Goal: Check status: Check status

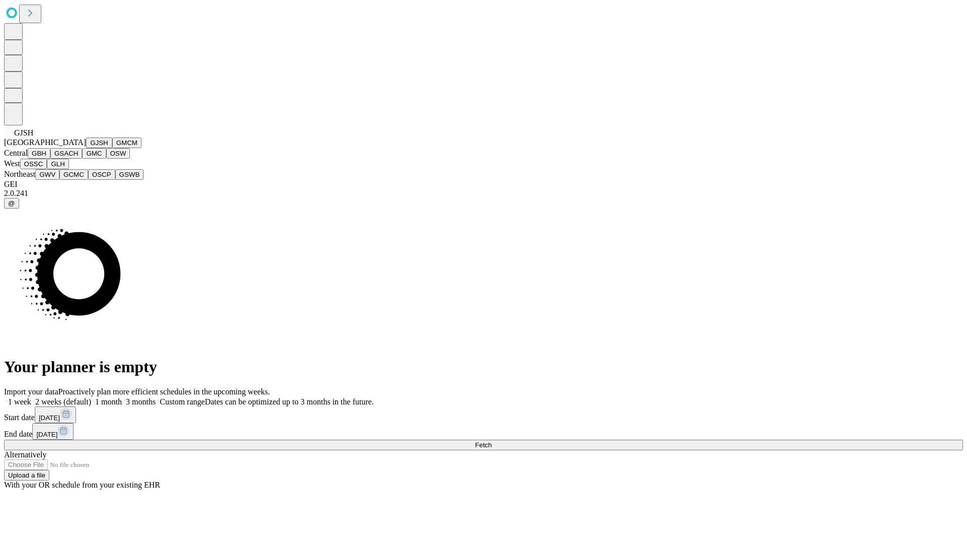
click at [86, 148] on button "GJSH" at bounding box center [99, 142] width 26 height 11
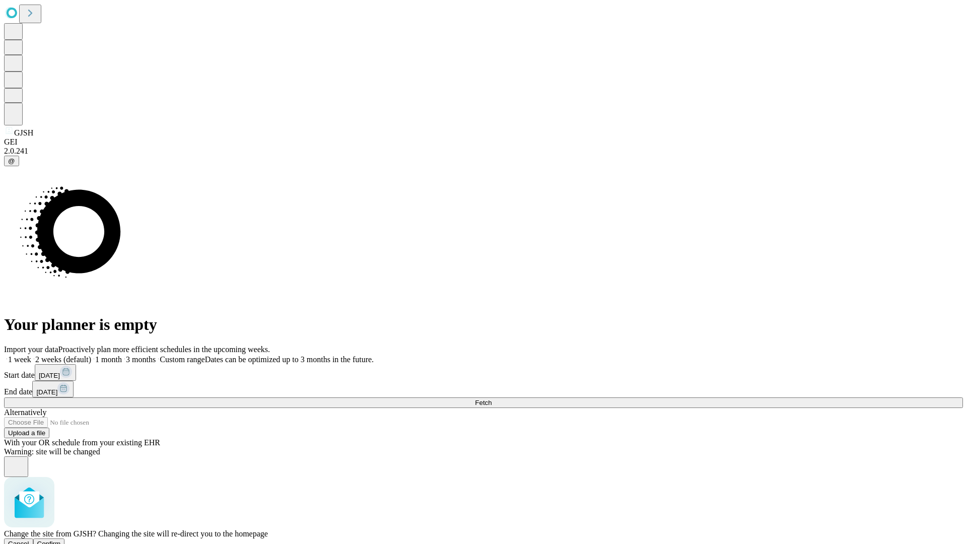
click at [61, 540] on span "Confirm" at bounding box center [49, 544] width 24 height 8
click at [91, 355] on label "2 weeks (default)" at bounding box center [61, 359] width 60 height 9
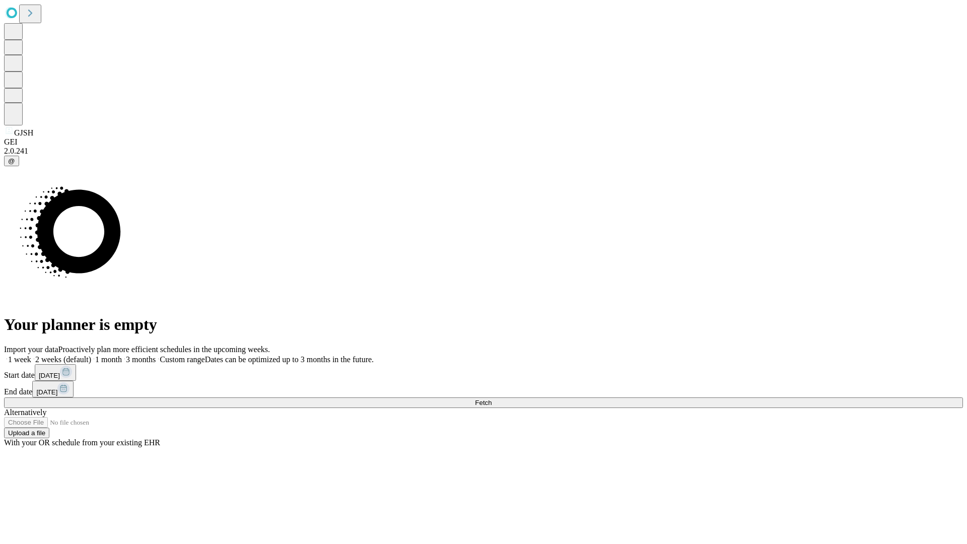
click at [491, 399] on span "Fetch" at bounding box center [483, 403] width 17 height 8
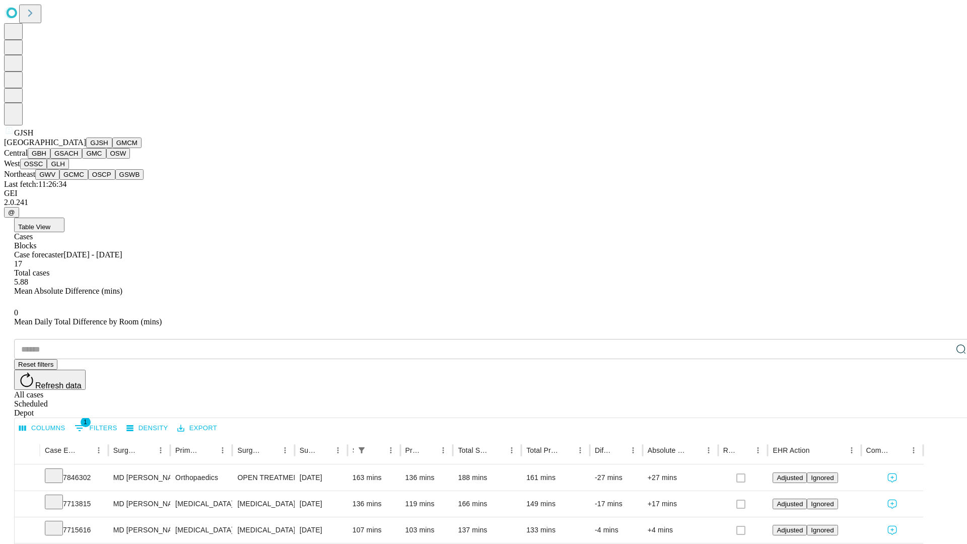
click at [112, 148] on button "GMCM" at bounding box center [126, 142] width 29 height 11
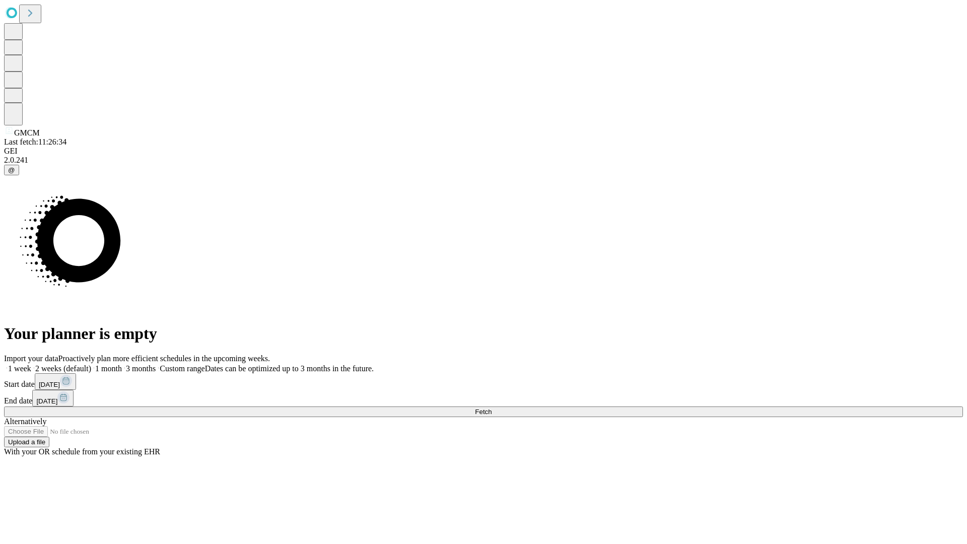
click at [491, 408] on span "Fetch" at bounding box center [483, 412] width 17 height 8
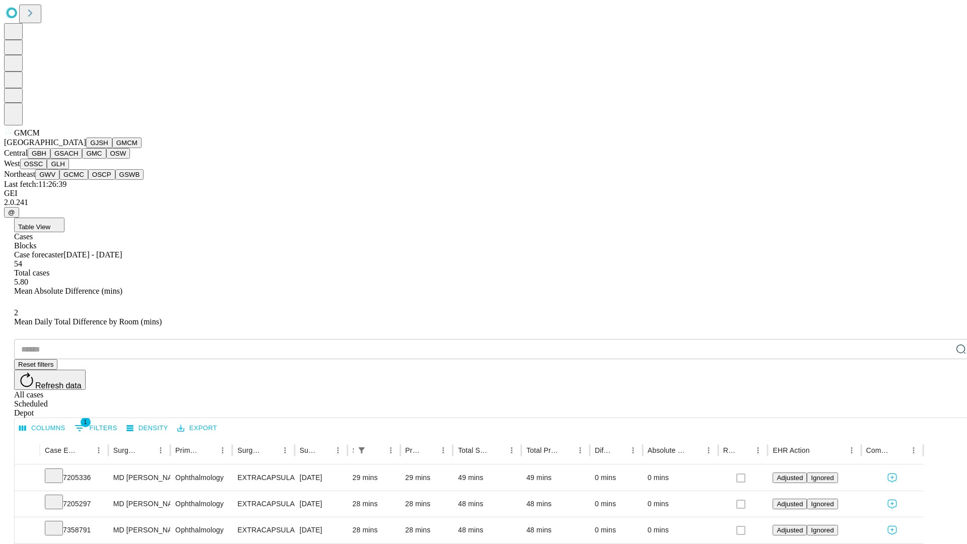
click at [50, 159] on button "GBH" at bounding box center [39, 153] width 23 height 11
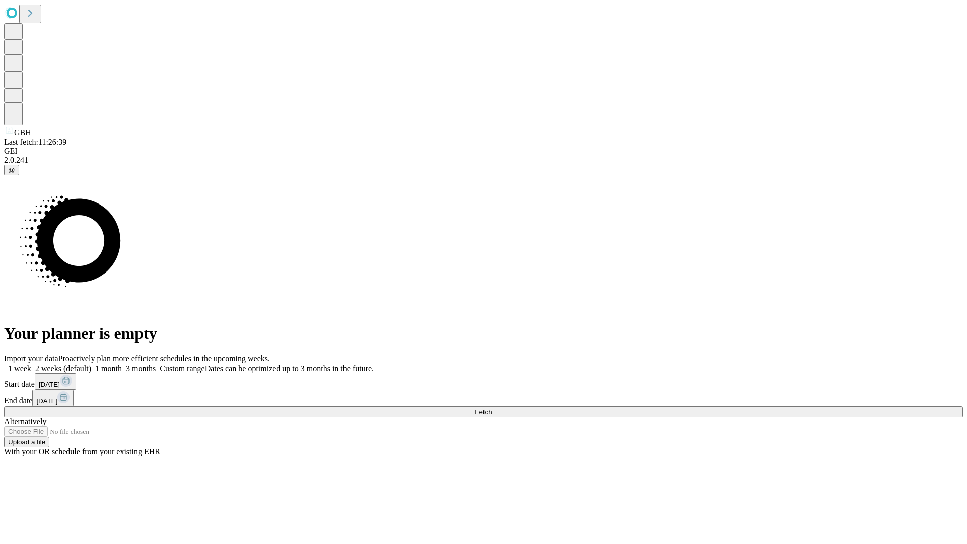
click at [491, 408] on span "Fetch" at bounding box center [483, 412] width 17 height 8
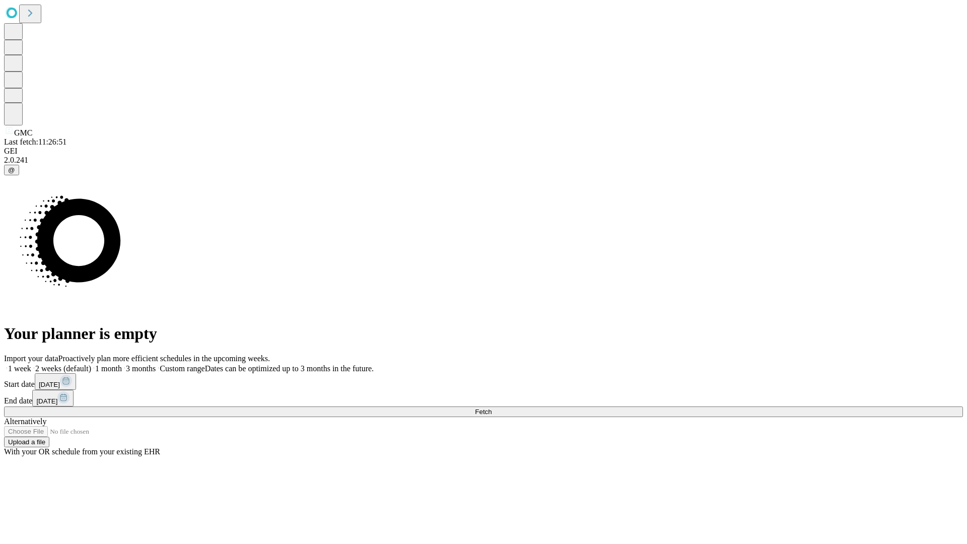
click at [491, 408] on span "Fetch" at bounding box center [483, 412] width 17 height 8
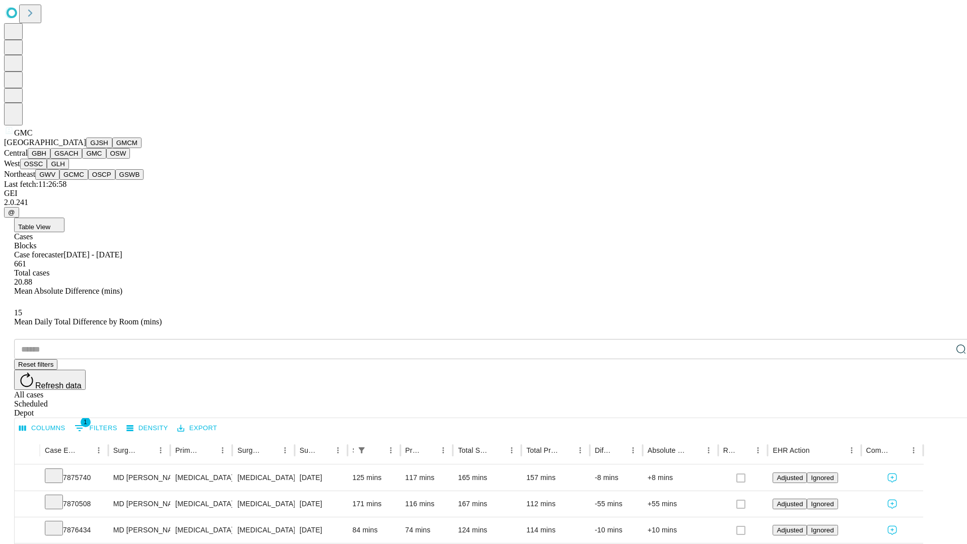
click at [106, 159] on button "OSW" at bounding box center [118, 153] width 24 height 11
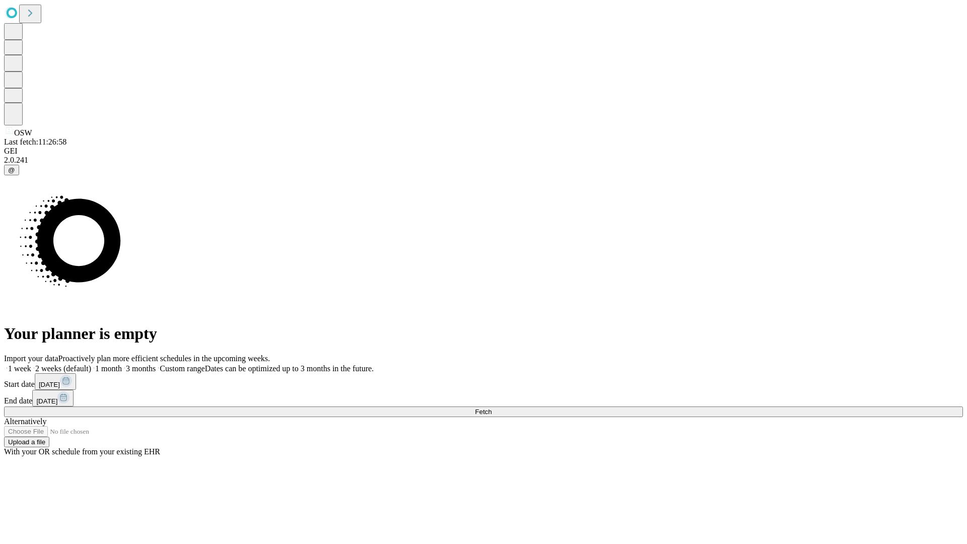
click at [91, 364] on label "2 weeks (default)" at bounding box center [61, 368] width 60 height 9
click at [491, 408] on span "Fetch" at bounding box center [483, 412] width 17 height 8
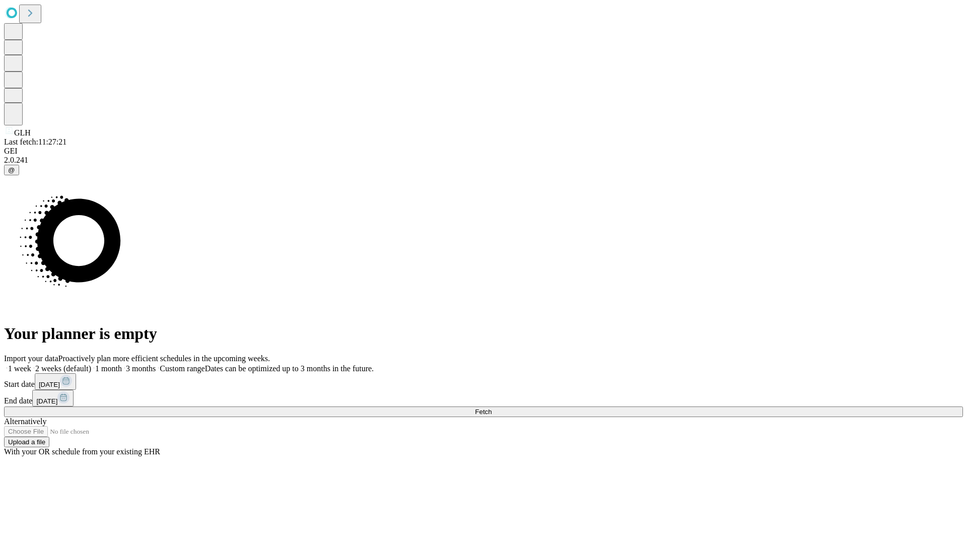
click at [91, 364] on label "2 weeks (default)" at bounding box center [61, 368] width 60 height 9
click at [491, 408] on span "Fetch" at bounding box center [483, 412] width 17 height 8
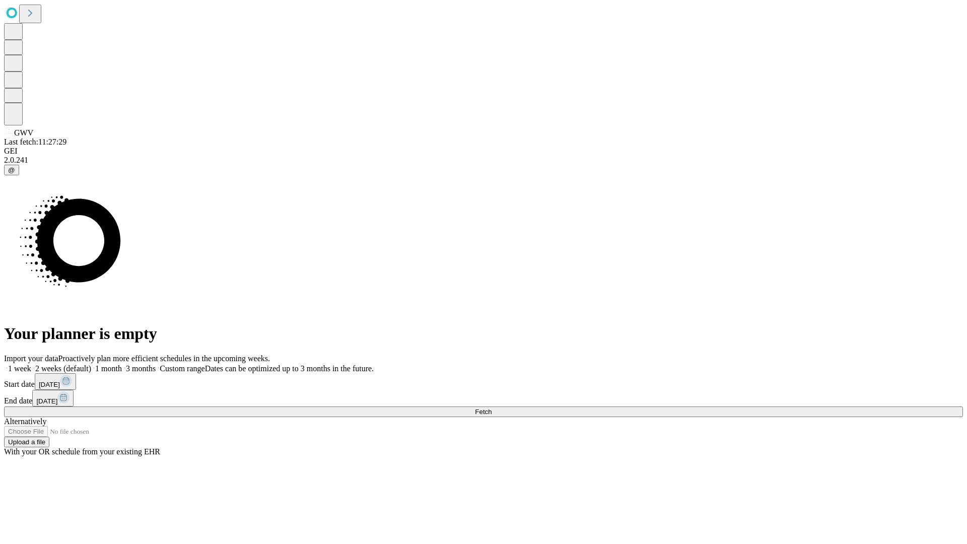
click at [91, 364] on label "2 weeks (default)" at bounding box center [61, 368] width 60 height 9
click at [491, 408] on span "Fetch" at bounding box center [483, 412] width 17 height 8
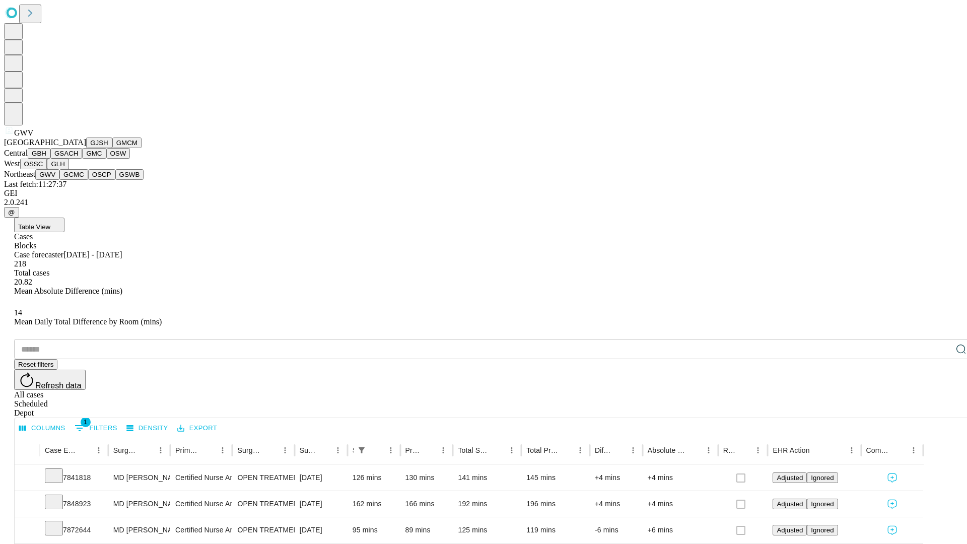
click at [78, 180] on button "GCMC" at bounding box center [73, 174] width 29 height 11
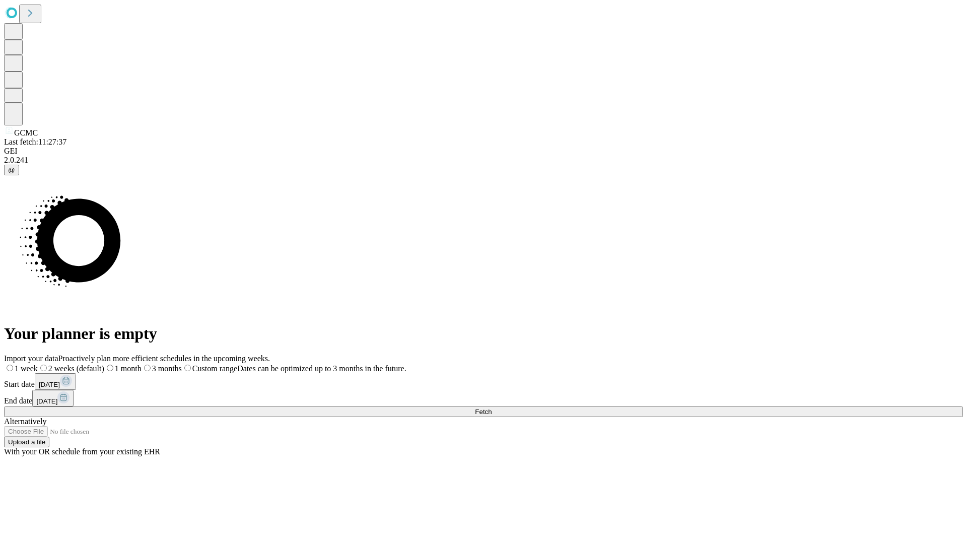
click at [491, 408] on span "Fetch" at bounding box center [483, 412] width 17 height 8
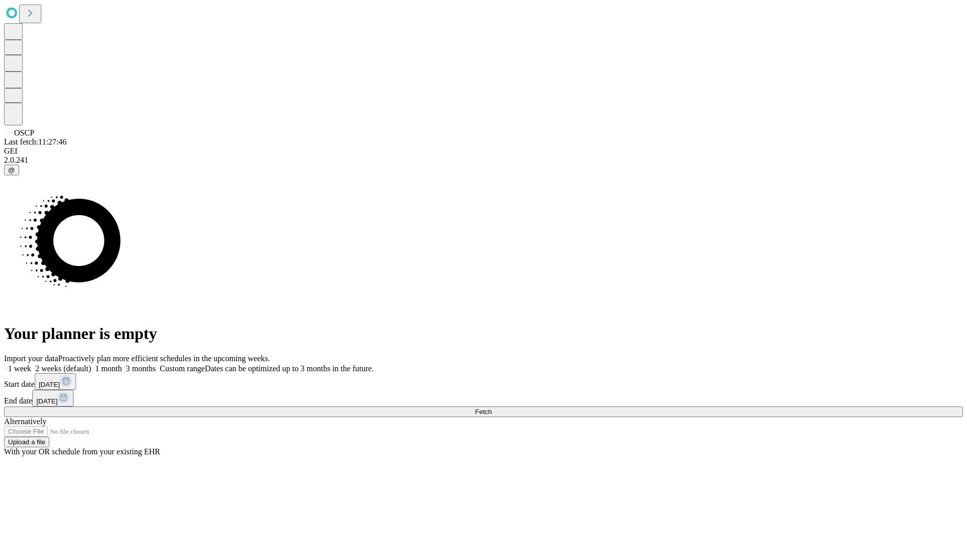
click at [91, 364] on label "2 weeks (default)" at bounding box center [61, 368] width 60 height 9
click at [491, 408] on span "Fetch" at bounding box center [483, 412] width 17 height 8
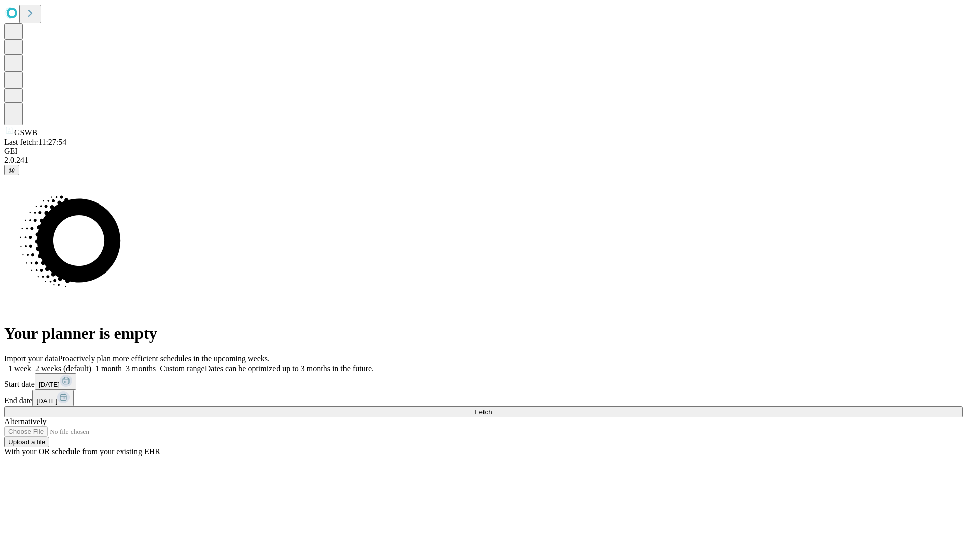
click at [491, 408] on span "Fetch" at bounding box center [483, 412] width 17 height 8
